Goal: Transaction & Acquisition: Purchase product/service

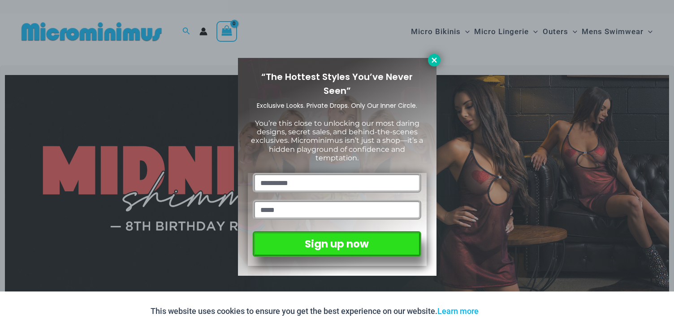
click at [435, 62] on icon at bounding box center [435, 60] width 8 height 8
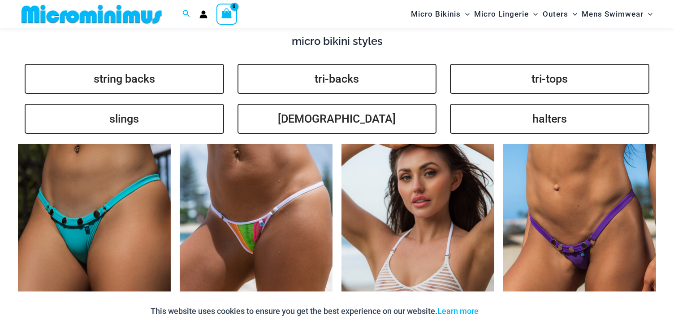
scroll to position [2214, 0]
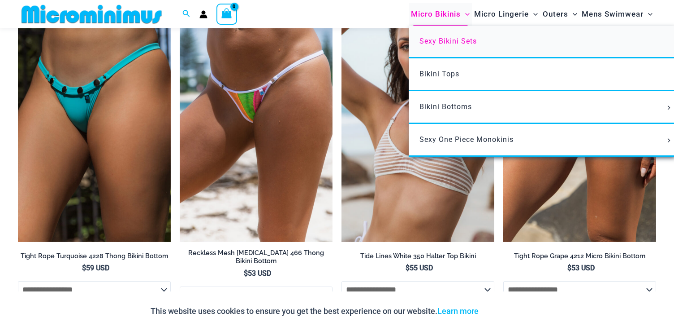
click at [448, 39] on span "Sexy Bikini Sets" at bounding box center [448, 41] width 57 height 9
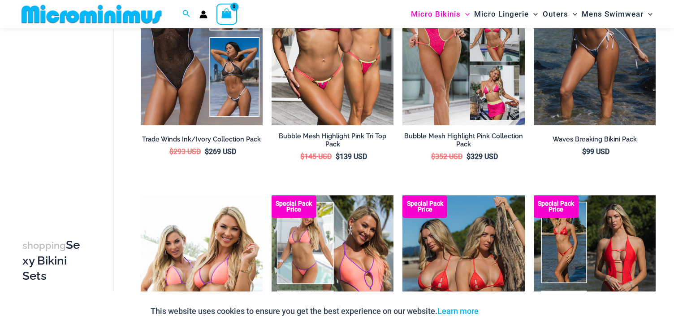
scroll to position [402, 0]
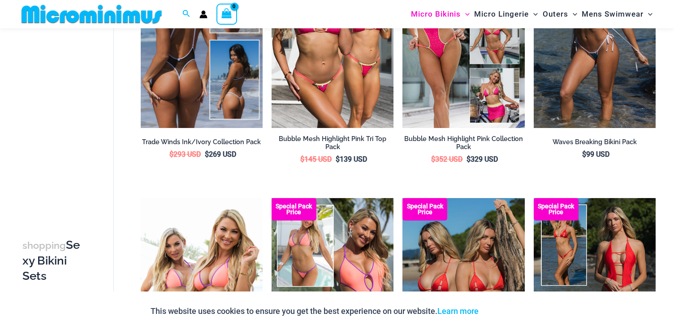
click at [219, 75] on img at bounding box center [202, 36] width 122 height 183
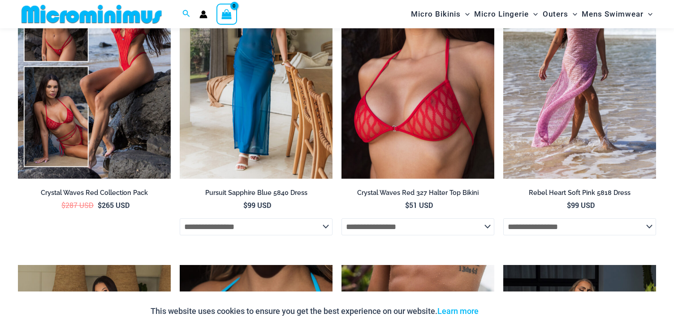
scroll to position [2796, 0]
